Goal: Transaction & Acquisition: Purchase product/service

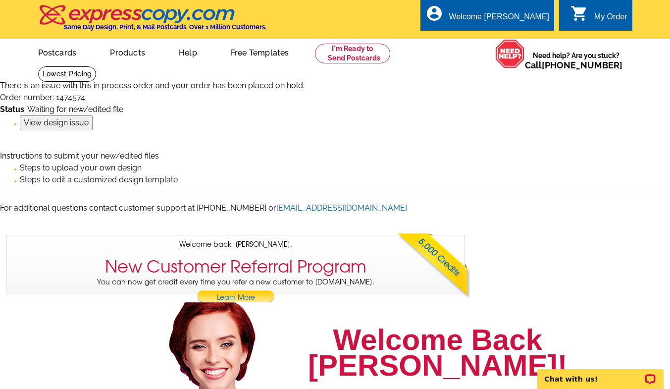
click at [581, 16] on icon "shopping_cart" at bounding box center [580, 13] width 18 height 18
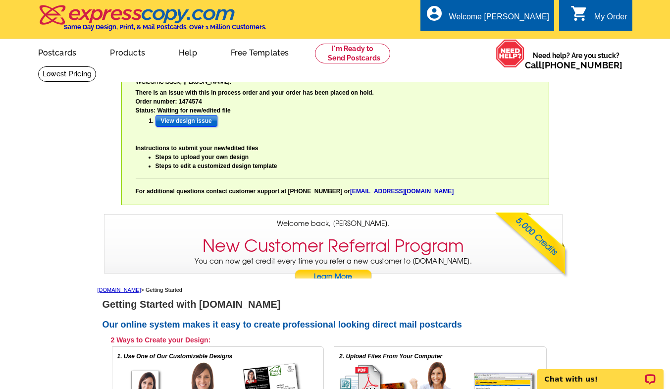
click at [181, 123] on input "View design issue" at bounding box center [187, 121] width 62 height 12
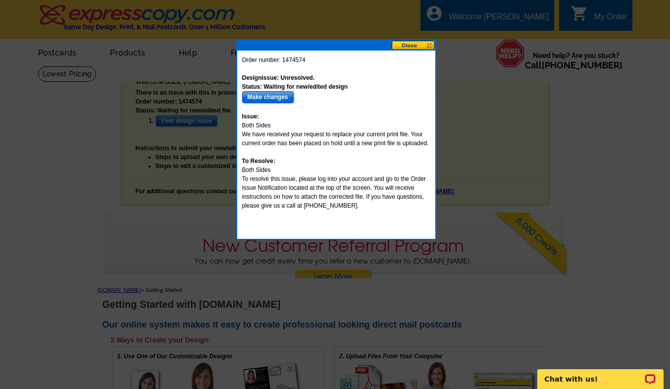
click at [253, 97] on input "Make changes" at bounding box center [268, 97] width 52 height 12
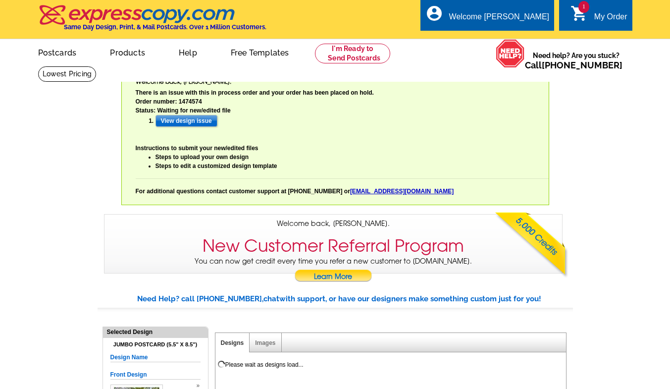
select select "785"
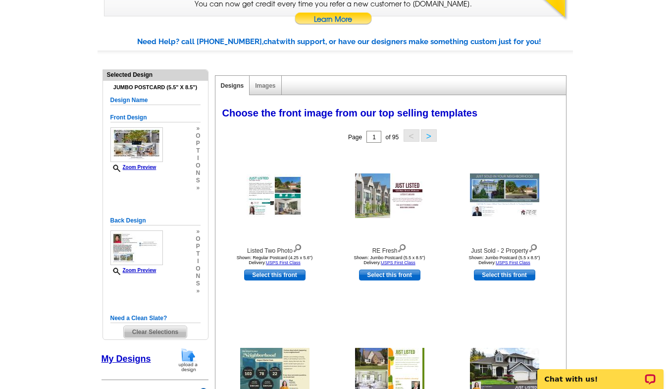
scroll to position [259, 0]
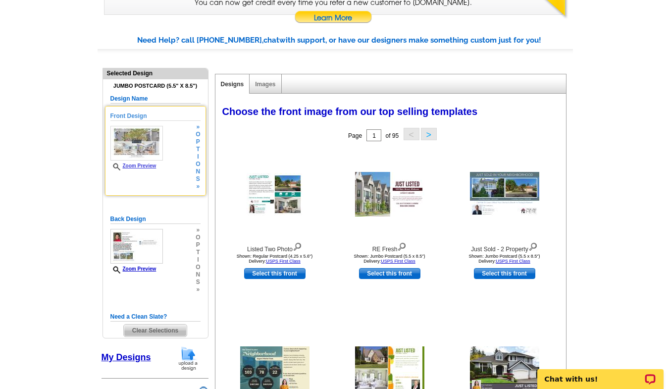
click at [138, 148] on img at bounding box center [136, 143] width 53 height 35
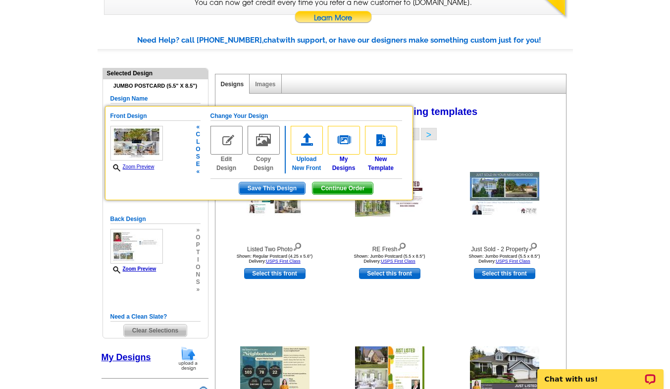
click at [304, 148] on img at bounding box center [307, 140] width 32 height 29
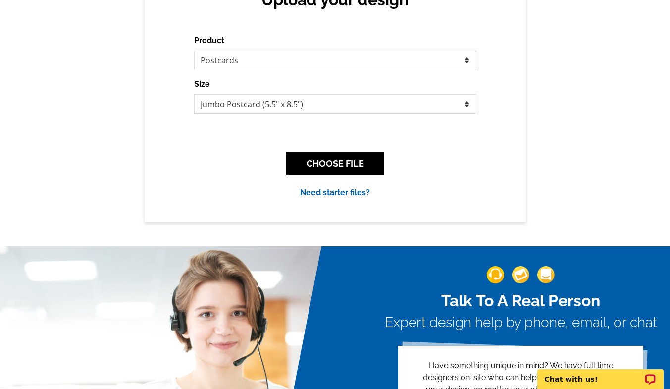
scroll to position [355, 0]
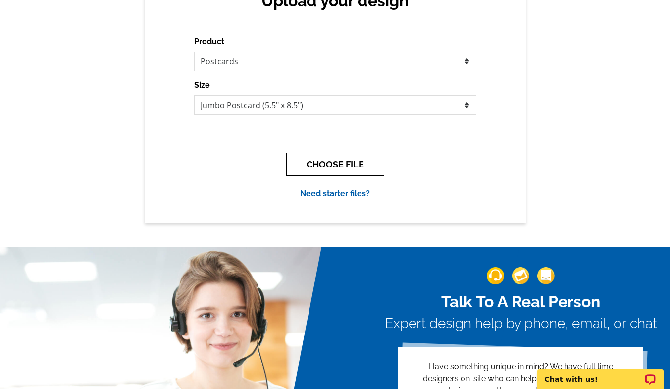
click at [322, 167] on button "CHOOSE FILE" at bounding box center [335, 164] width 98 height 23
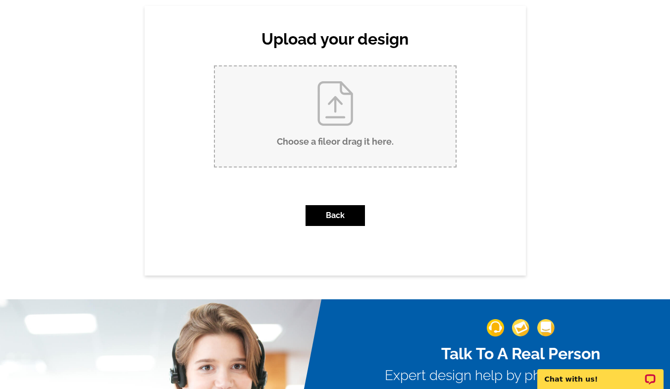
scroll to position [317, 0]
click at [326, 112] on input "Choose a file or drag it here ." at bounding box center [335, 116] width 241 height 100
click at [345, 212] on button "Back" at bounding box center [335, 215] width 59 height 21
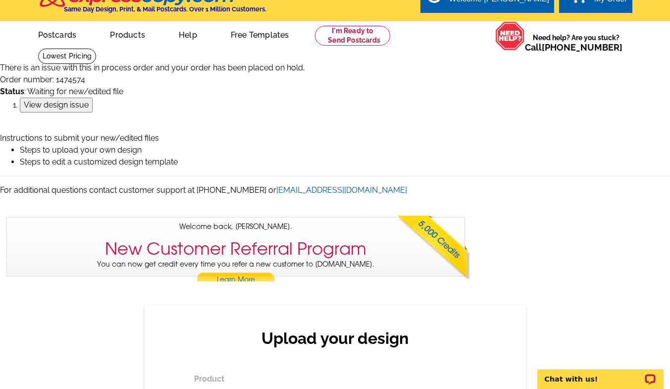
scroll to position [0, 0]
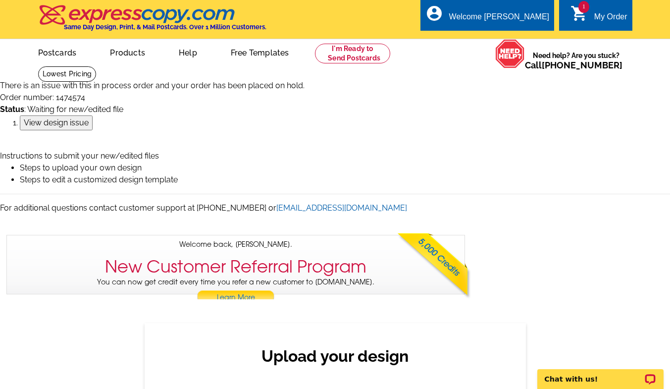
click at [345, 212] on link "[EMAIL_ADDRESS][DOMAIN_NAME]" at bounding box center [341, 207] width 131 height 9
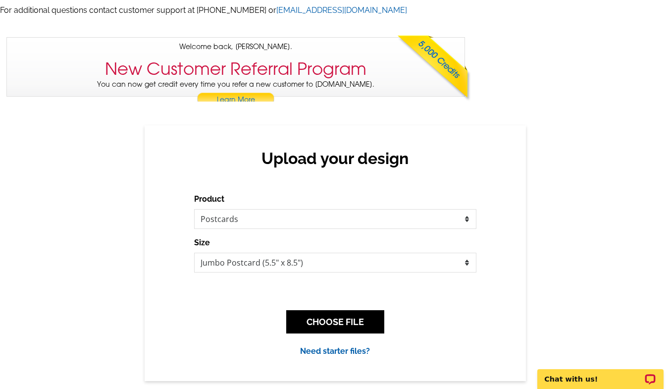
scroll to position [199, 0]
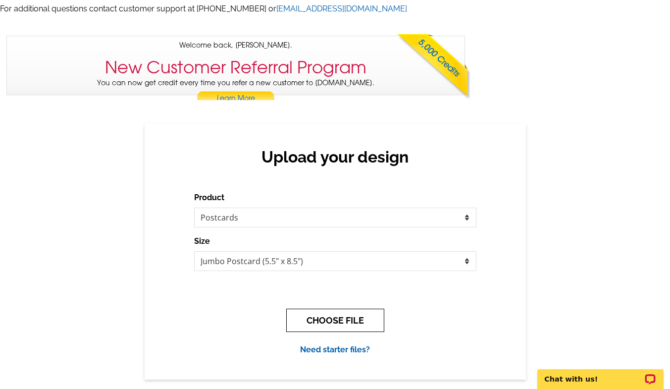
click at [325, 317] on button "CHOOSE FILE" at bounding box center [335, 320] width 98 height 23
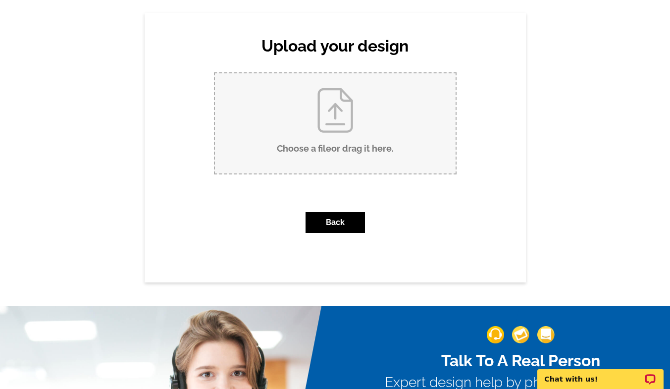
scroll to position [313, 0]
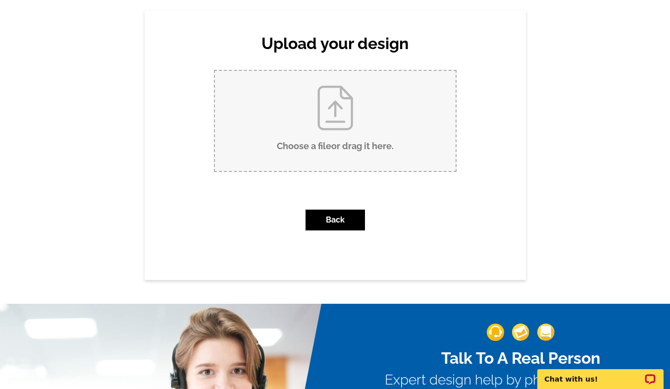
click at [342, 107] on input "Choose a file or drag it here ." at bounding box center [335, 121] width 241 height 100
click at [344, 118] on input "Choose a file or drag it here ." at bounding box center [335, 121] width 241 height 100
type input "C:\fakepath\259888 front correct.pdf"
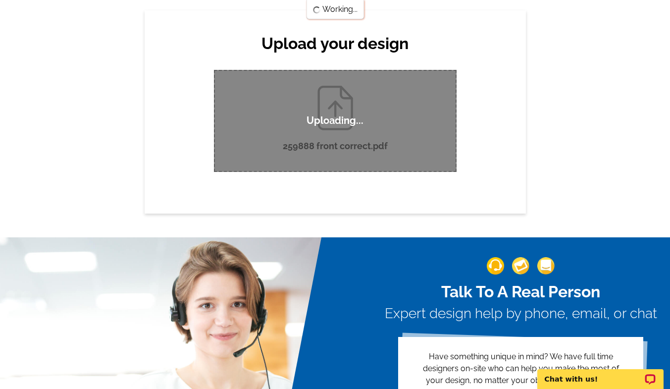
scroll to position [0, 0]
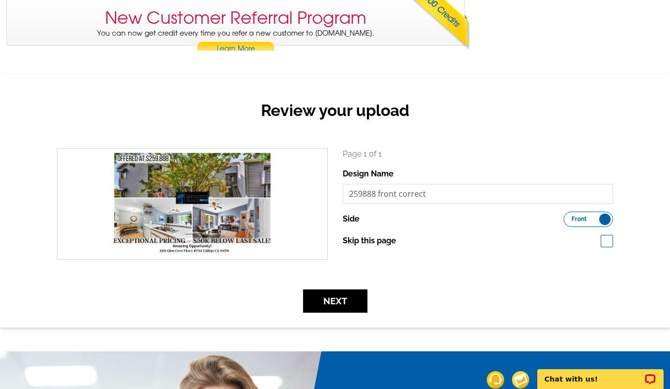
scroll to position [250, 0]
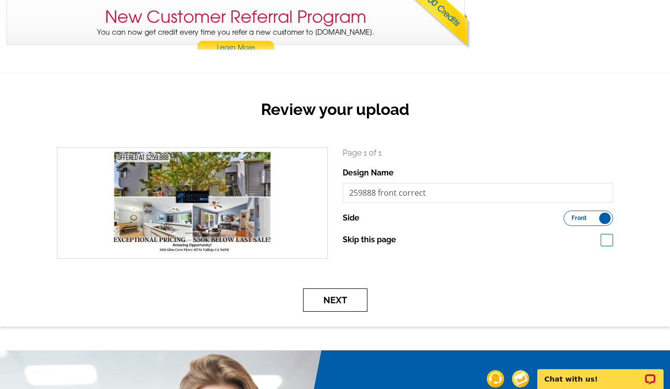
click at [320, 298] on button "Next" at bounding box center [335, 299] width 64 height 23
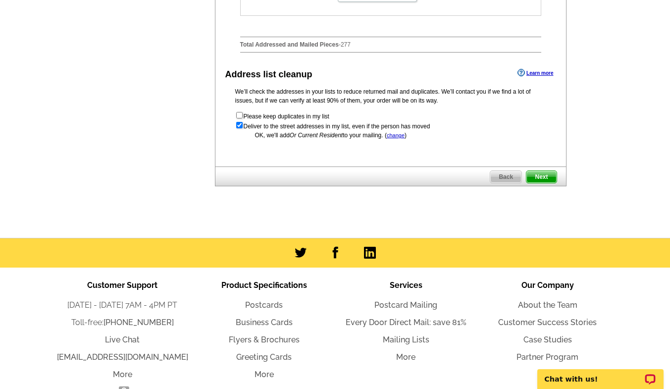
scroll to position [744, 0]
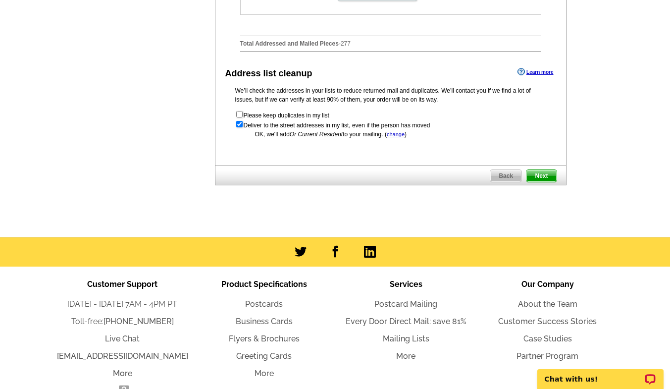
click at [544, 182] on span "Next" at bounding box center [542, 176] width 30 height 12
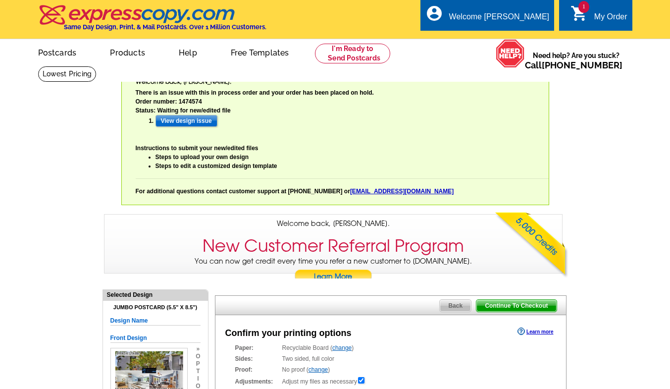
radio input "false"
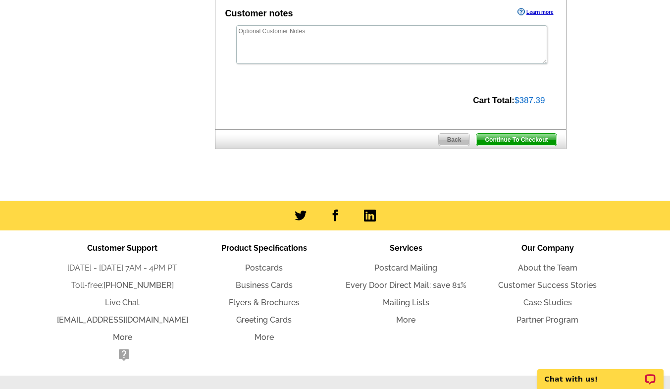
scroll to position [634, 0]
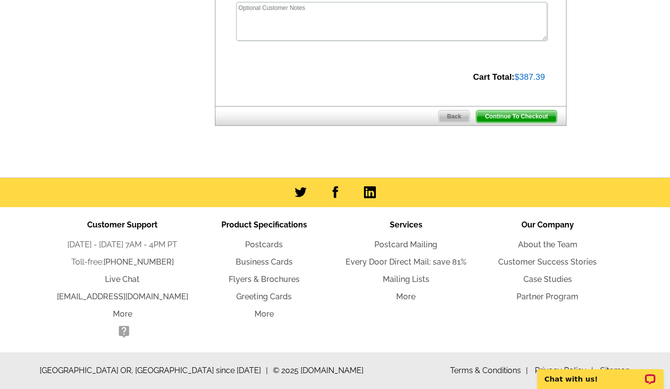
click at [544, 197] on div at bounding box center [335, 192] width 670 height 29
click at [521, 117] on span "Continue To Checkout" at bounding box center [517, 116] width 80 height 12
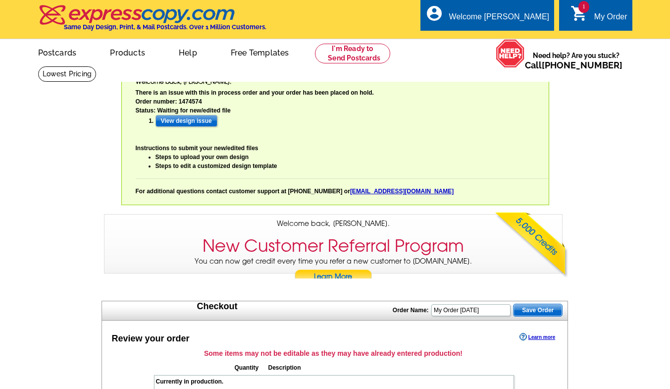
click at [576, 15] on icon "shopping_cart" at bounding box center [580, 13] width 18 height 18
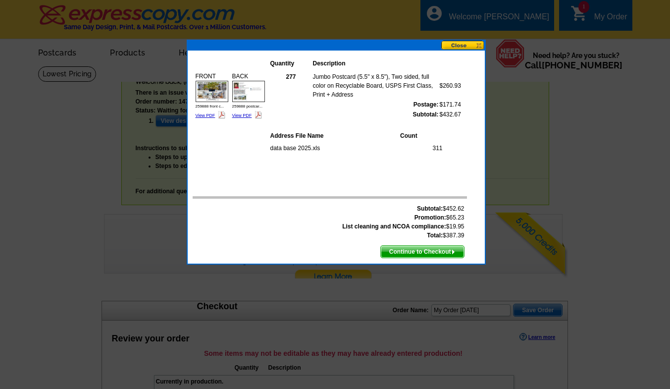
click at [419, 249] on span "Continue to Checkout" at bounding box center [422, 252] width 83 height 12
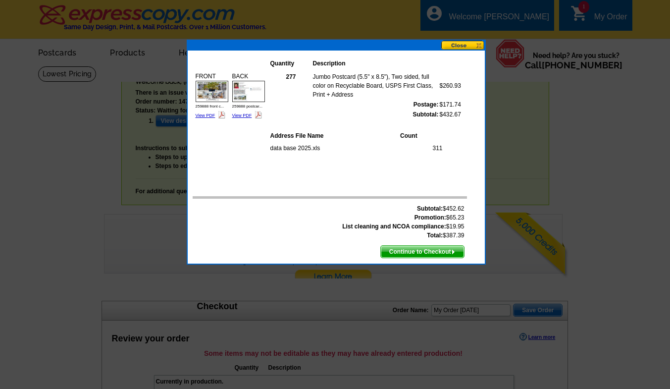
click at [419, 249] on span "Continue to Checkout" at bounding box center [422, 252] width 83 height 12
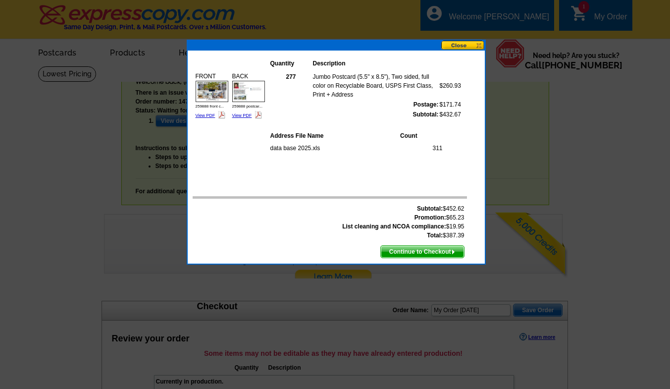
click at [419, 249] on span "Continue to Checkout" at bounding box center [422, 252] width 83 height 12
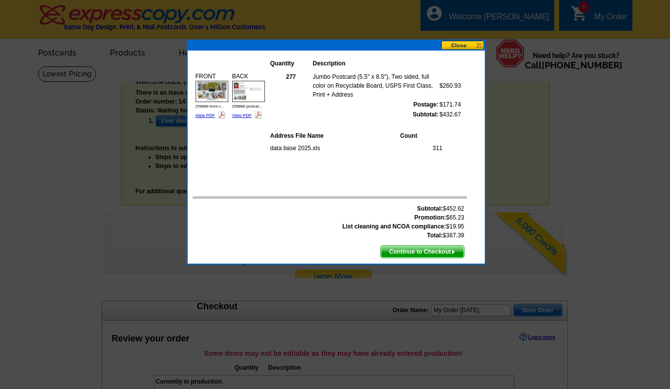
click at [419, 249] on span "Continue to Checkout" at bounding box center [422, 252] width 83 height 12
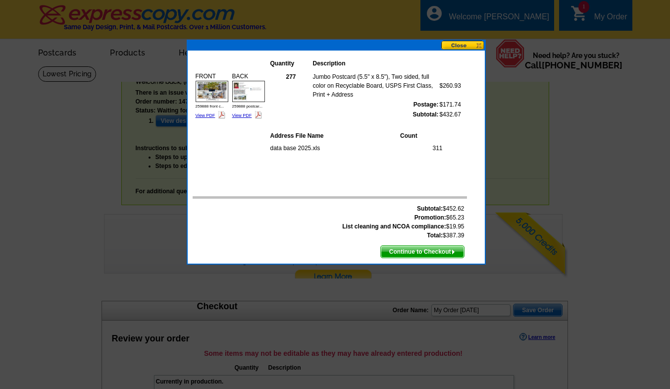
click at [419, 249] on span "Continue to Checkout" at bounding box center [422, 252] width 83 height 12
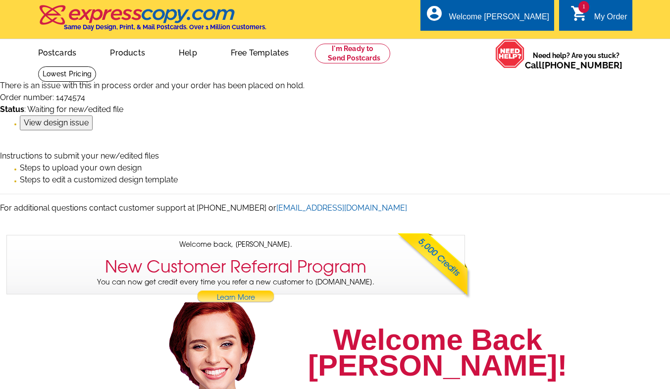
click at [598, 17] on div "My Order" at bounding box center [610, 19] width 33 height 14
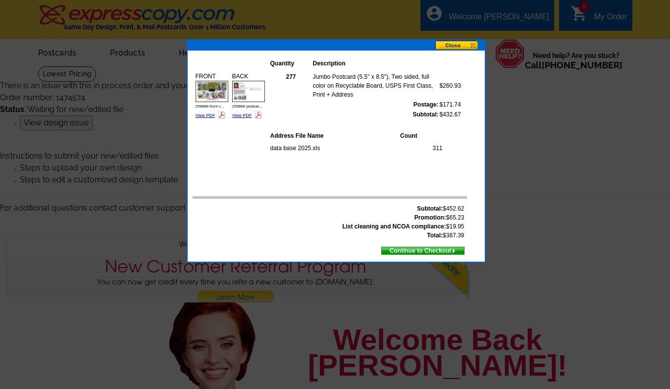
click at [459, 45] on button at bounding box center [460, 46] width 50 height 10
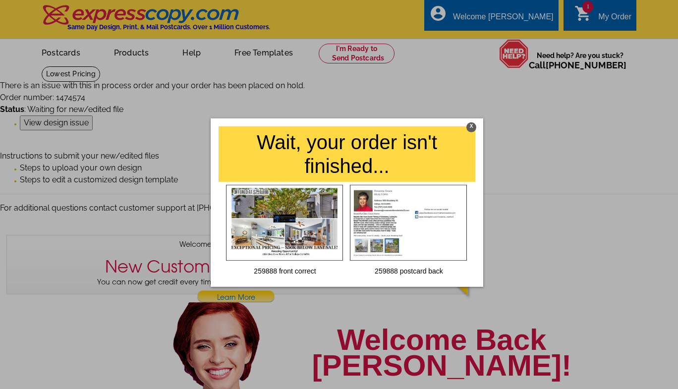
click at [473, 125] on div "X" at bounding box center [471, 127] width 10 height 10
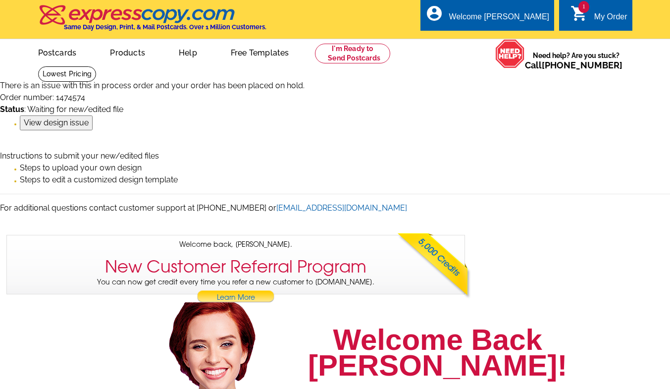
click at [585, 17] on icon "shopping_cart" at bounding box center [580, 13] width 18 height 18
click at [524, 39] on link "My Account" at bounding box center [524, 38] width 43 height 9
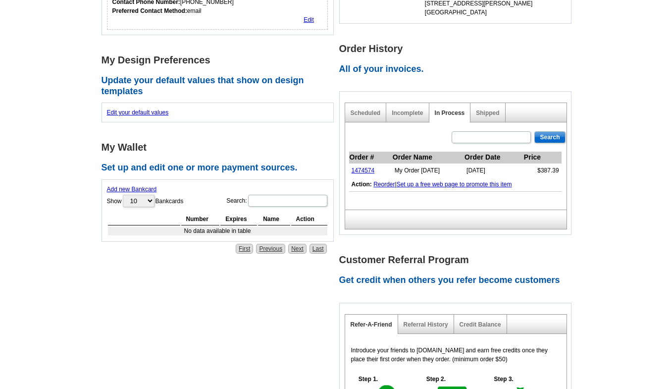
scroll to position [468, 0]
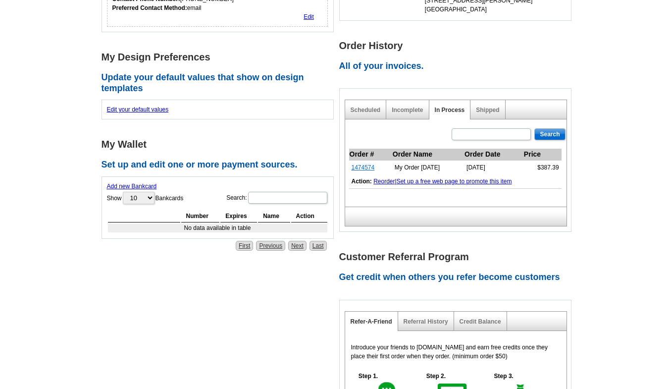
click at [358, 167] on link "1474574" at bounding box center [363, 167] width 23 height 7
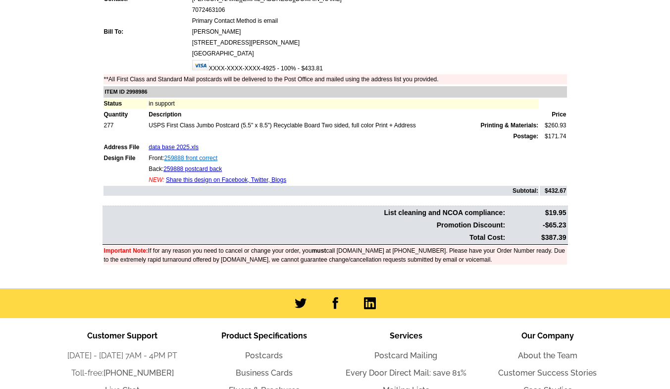
click at [212, 158] on link "259888 front correct" at bounding box center [190, 158] width 53 height 7
click at [210, 167] on link "259888 postcard back" at bounding box center [192, 168] width 58 height 7
